Goal: Task Accomplishment & Management: Manage account settings

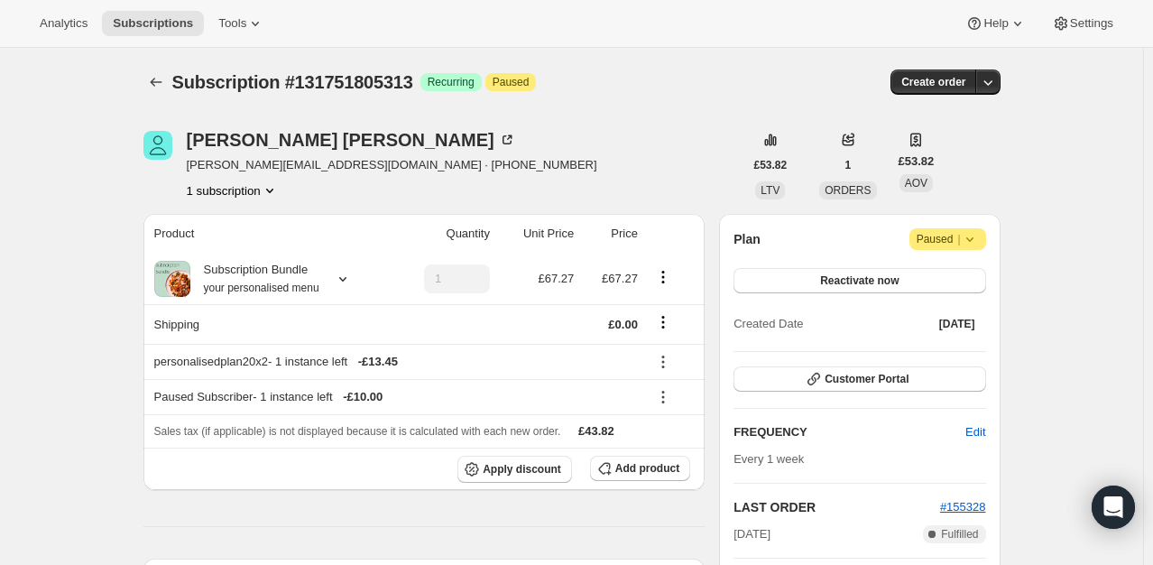
click at [972, 244] on icon at bounding box center [970, 239] width 18 height 18
click at [949, 272] on span "Cancel subscription" at bounding box center [954, 274] width 102 height 14
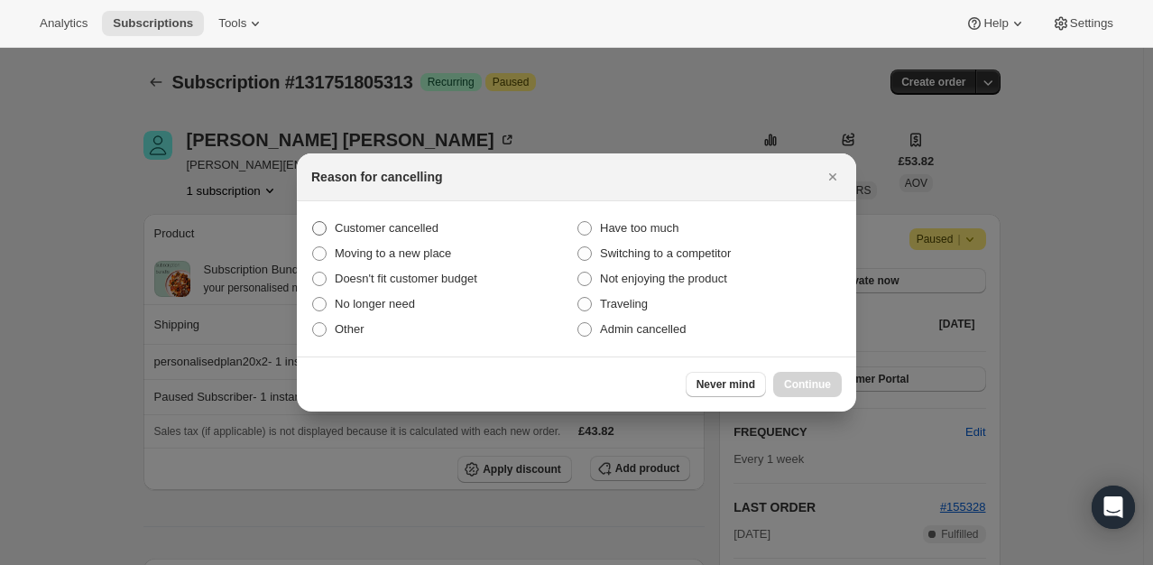
click at [424, 229] on span "Customer cancelled" at bounding box center [387, 228] width 104 height 14
click at [313, 222] on input "Customer cancelled" at bounding box center [312, 221] width 1 height 1
radio input "true"
click at [825, 392] on button "Continue" at bounding box center [807, 384] width 69 height 25
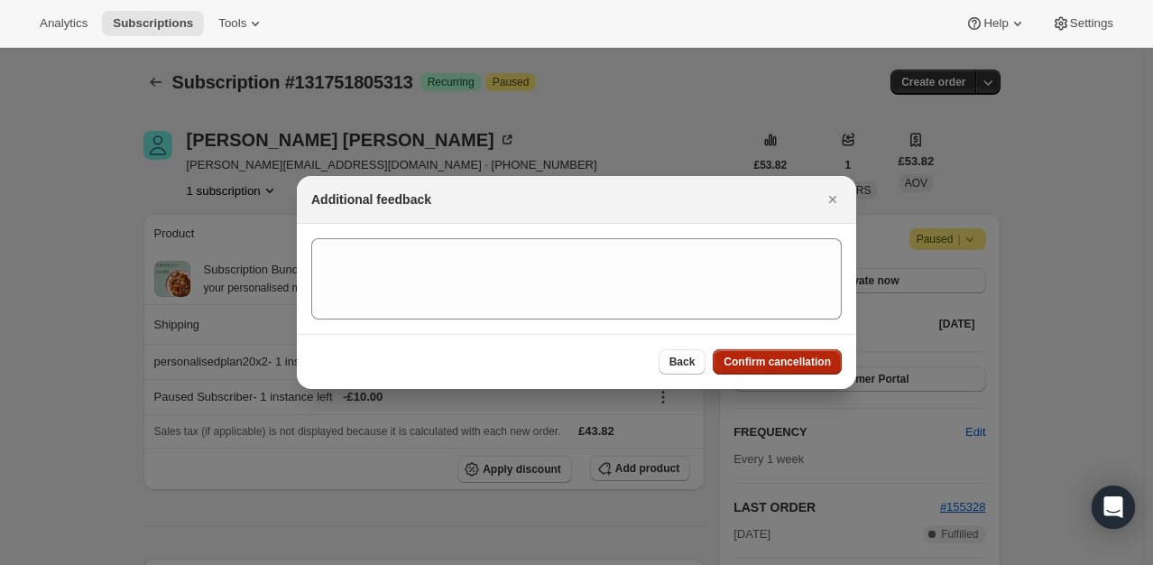
click at [798, 359] on span "Confirm cancellation" at bounding box center [777, 362] width 107 height 14
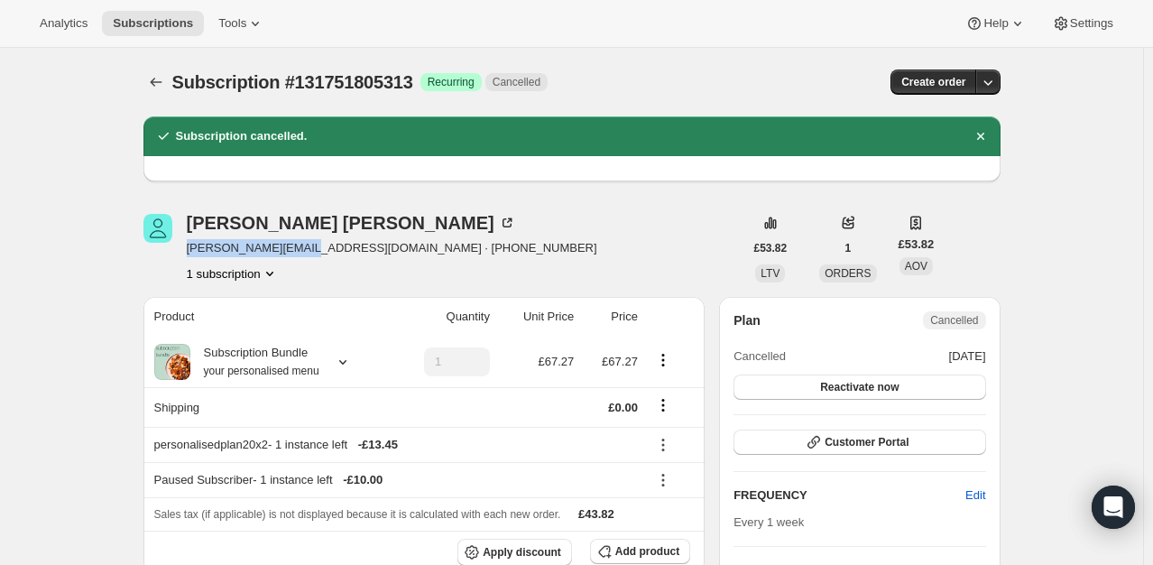
drag, startPoint x: 310, startPoint y: 251, endPoint x: 190, endPoint y: 240, distance: 121.4
click at [190, 240] on div "Martin Stephenson martin@pinnacom.com · +447831264000 1 subscription" at bounding box center [443, 248] width 600 height 69
copy span "martin@pinnacom.com"
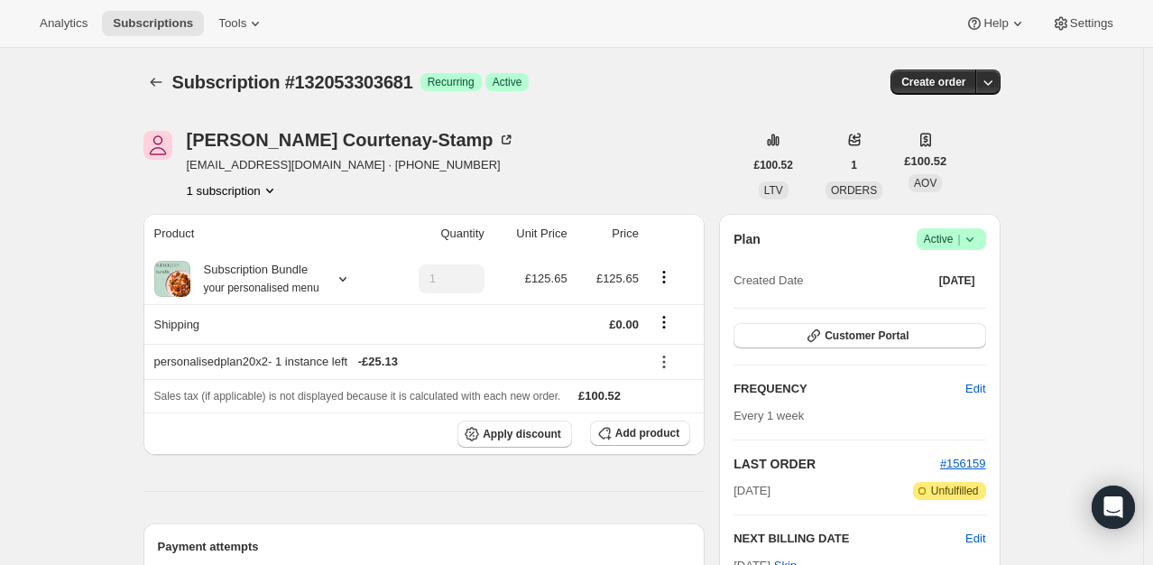
click at [985, 234] on span "Success Active |" at bounding box center [951, 239] width 69 height 22
click at [941, 291] on button "Cancel subscription" at bounding box center [957, 305] width 113 height 29
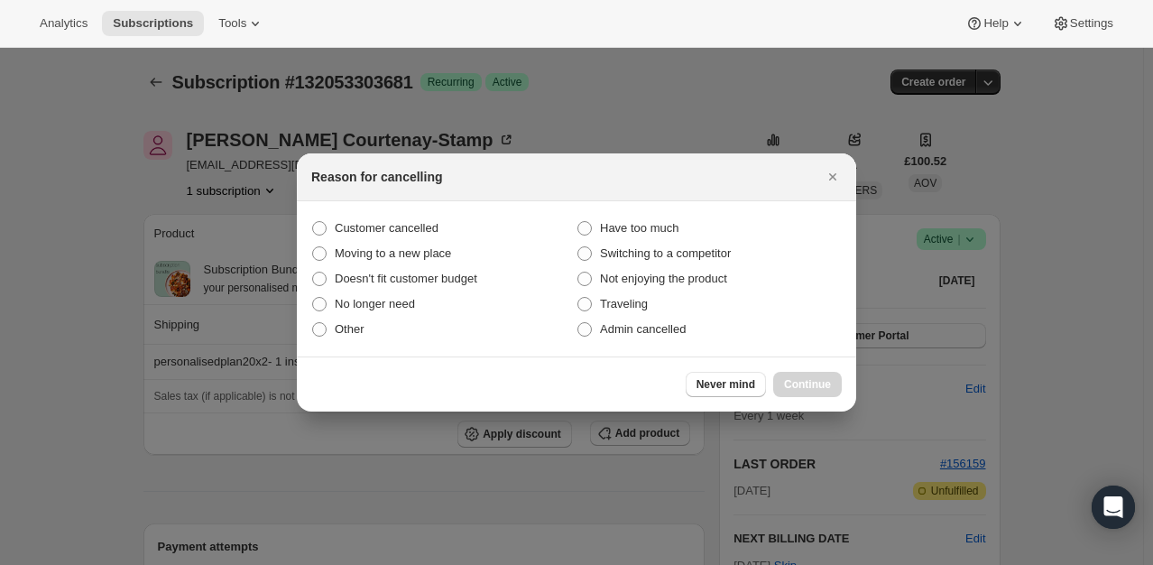
click at [376, 215] on section "Customer cancelled Have too much Moving to a new place Switching to a competito…" at bounding box center [576, 278] width 559 height 155
click at [374, 225] on span "Customer cancelled" at bounding box center [387, 228] width 104 height 14
click at [313, 222] on input "Customer cancelled" at bounding box center [312, 221] width 1 height 1
radio input "true"
click at [827, 387] on span "Continue" at bounding box center [807, 384] width 47 height 14
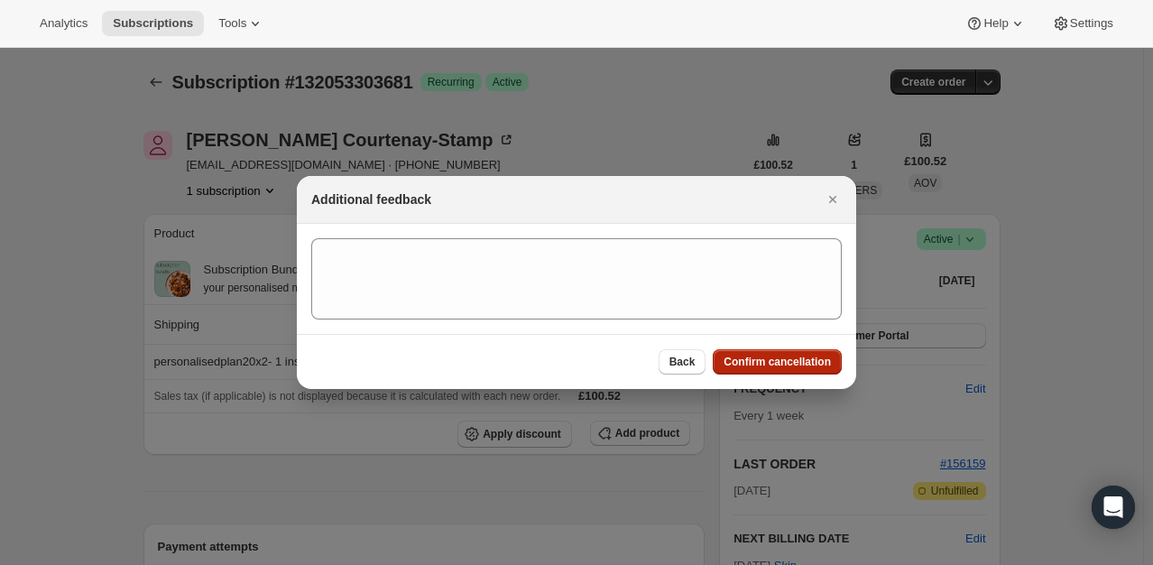
click at [734, 361] on span "Confirm cancellation" at bounding box center [777, 362] width 107 height 14
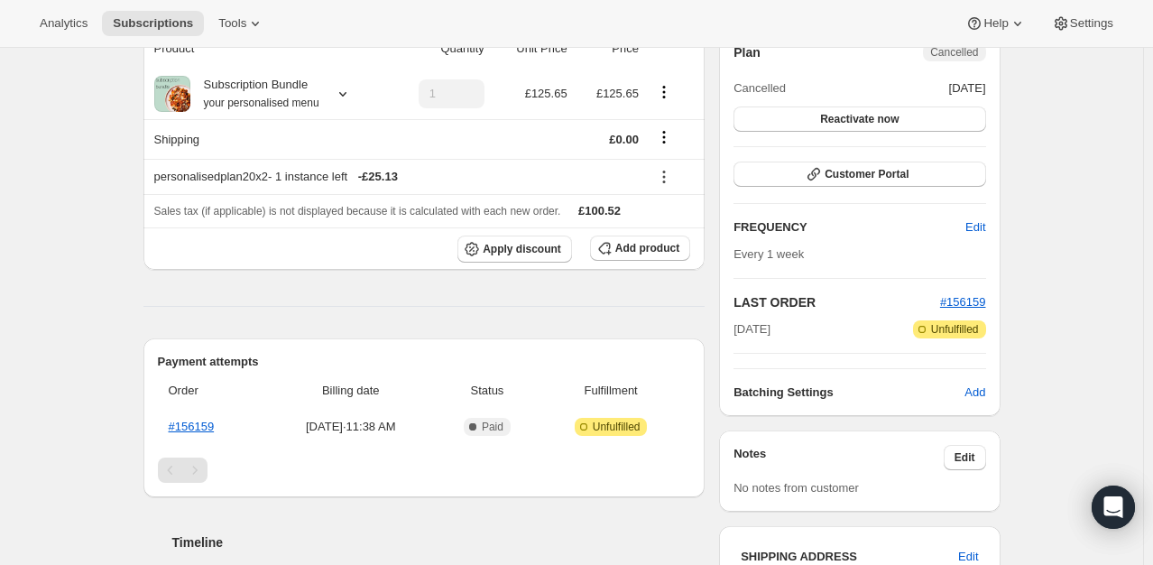
scroll to position [271, 0]
